Goal: Task Accomplishment & Management: Manage account settings

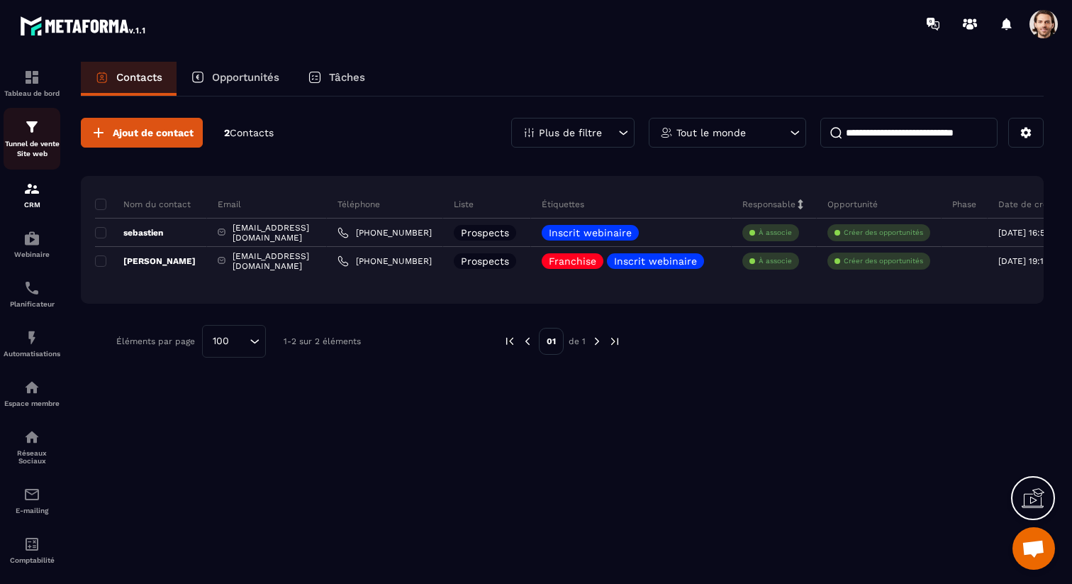
click at [32, 123] on img at bounding box center [31, 126] width 17 height 17
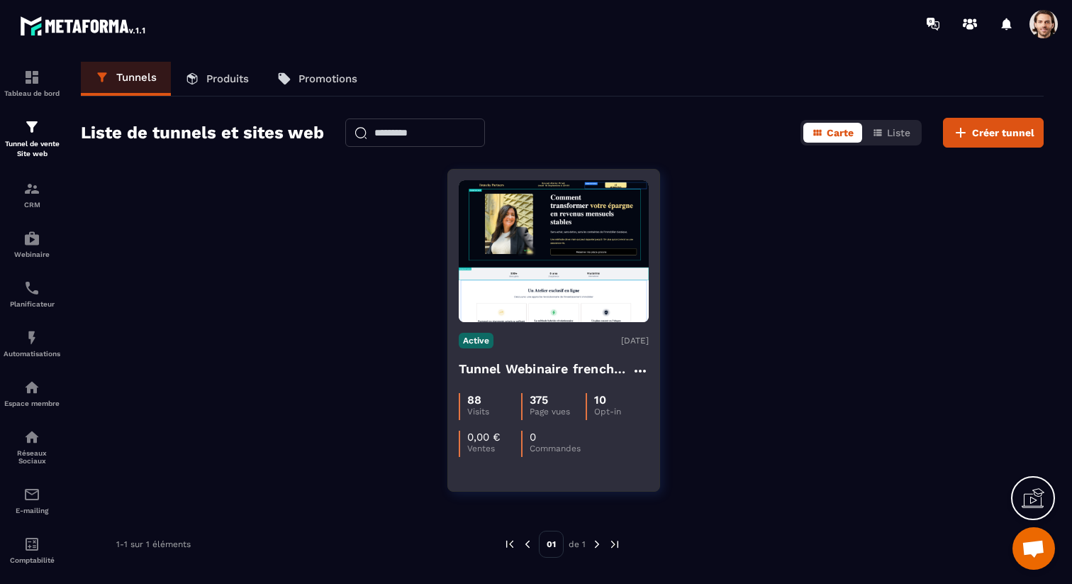
click at [547, 370] on h4 "Tunnel Webinaire frenchy partners" at bounding box center [545, 369] width 173 height 20
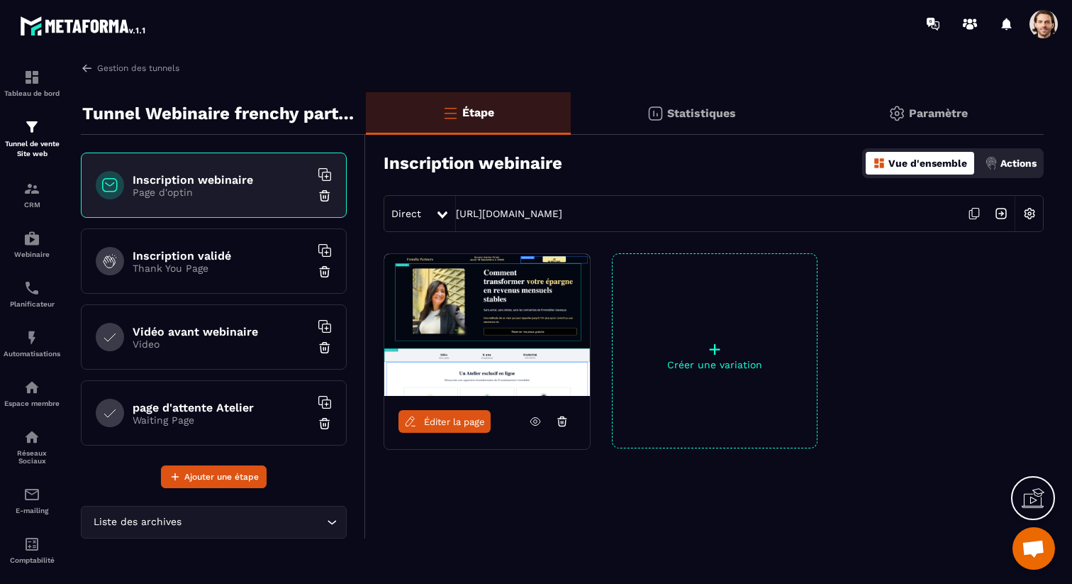
click at [1002, 211] on img at bounding box center [1001, 213] width 27 height 27
click at [1045, 23] on span at bounding box center [1044, 24] width 28 height 28
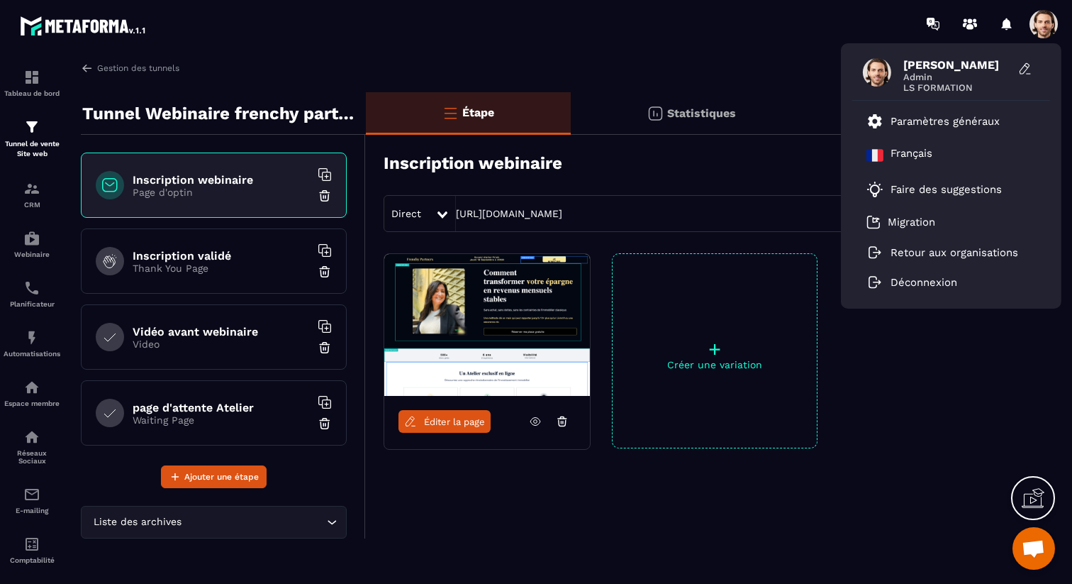
click at [744, 36] on div "Hanouna Sebastien Admin LS FORMATION Paramètres généraux Français Faire des sug…" at bounding box center [620, 24] width 906 height 48
